Goal: Task Accomplishment & Management: Manage account settings

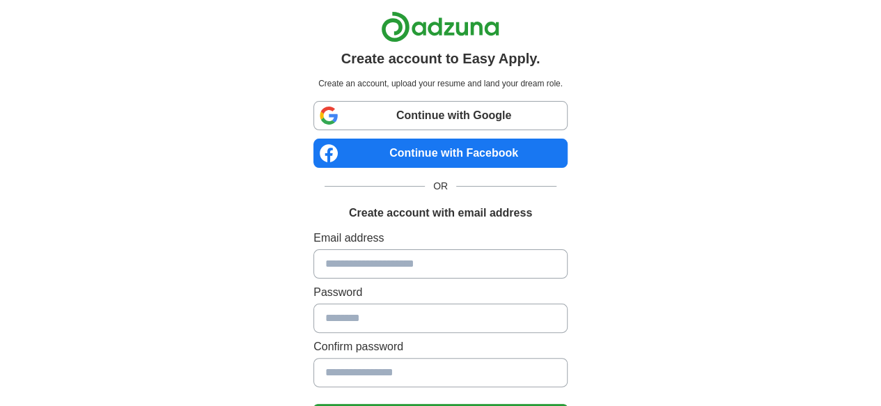
scroll to position [150, 0]
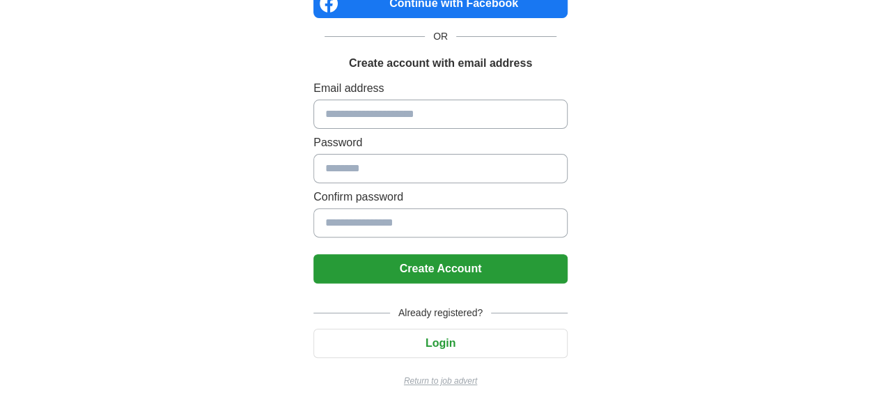
click at [447, 340] on button "Login" at bounding box center [440, 343] width 254 height 29
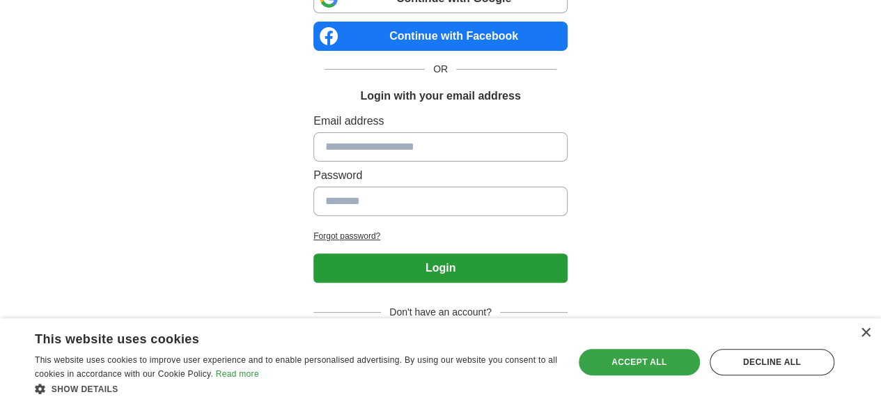
click at [610, 354] on div "Accept all" at bounding box center [639, 362] width 121 height 26
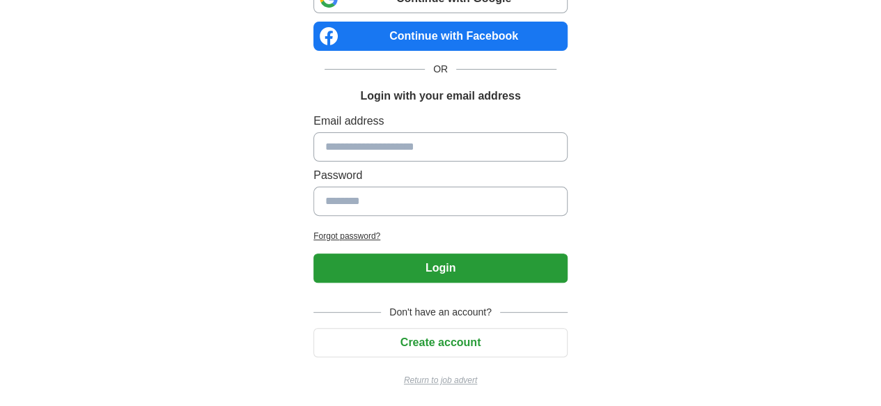
click at [471, 268] on button "Login" at bounding box center [440, 267] width 254 height 29
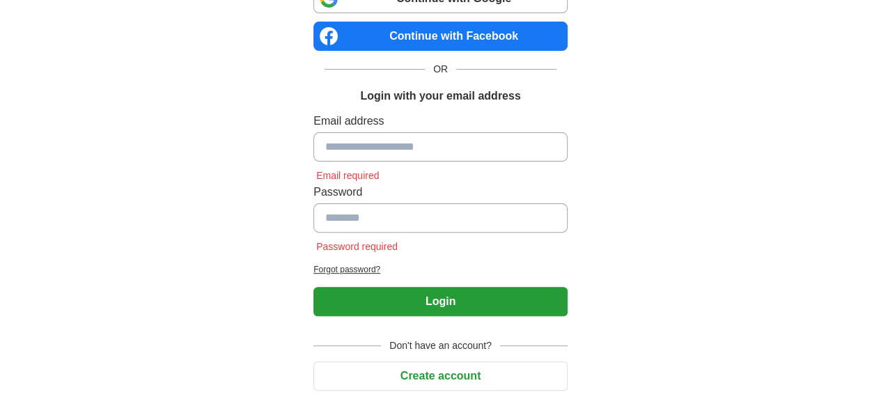
click at [405, 148] on input at bounding box center [440, 146] width 254 height 29
type input "**********"
click at [401, 295] on button "Login" at bounding box center [440, 301] width 254 height 29
